Goal: Complete application form

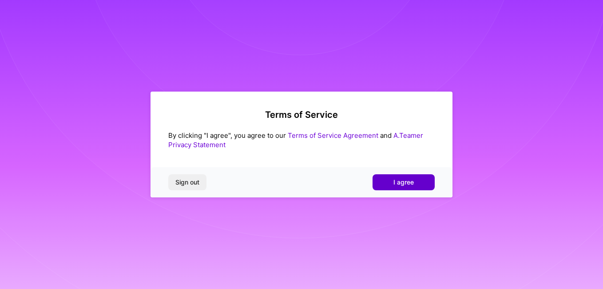
click at [393, 186] on button "I agree" at bounding box center [404, 182] width 62 height 16
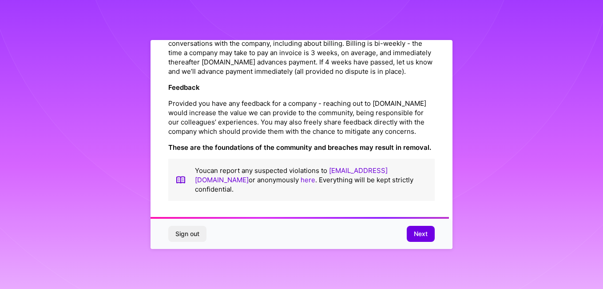
scroll to position [1050, 0]
click at [421, 236] on span "Next" at bounding box center [421, 233] width 14 height 9
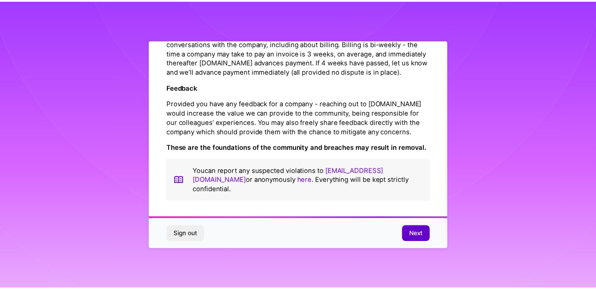
scroll to position [31, 0]
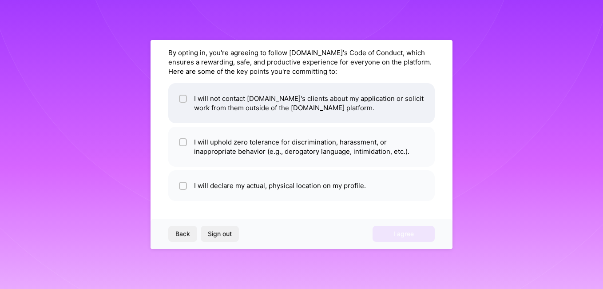
click at [179, 98] on div at bounding box center [183, 99] width 8 height 8
checkbox input "true"
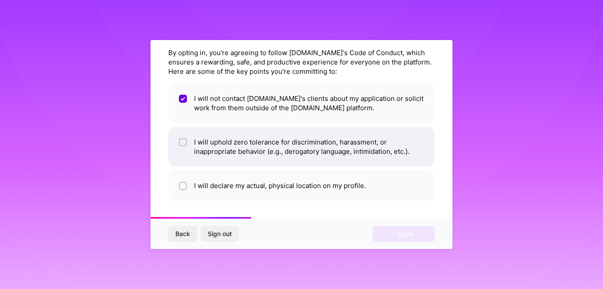
click at [181, 146] on div at bounding box center [183, 142] width 8 height 8
click at [181, 146] on input "checkbox" at bounding box center [184, 143] width 8 height 8
click at [183, 143] on input "checkbox" at bounding box center [184, 142] width 6 height 6
checkbox input "true"
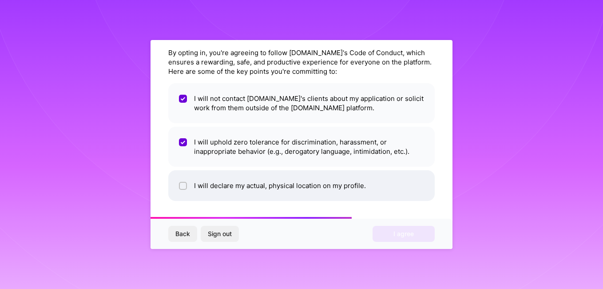
click at [184, 185] on input "checkbox" at bounding box center [184, 186] width 6 height 6
checkbox input "true"
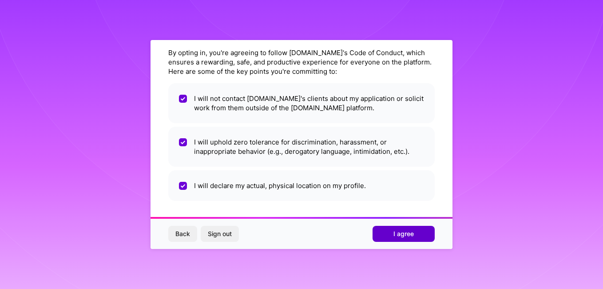
click at [407, 237] on span "I agree" at bounding box center [403, 233] width 20 height 9
